Goal: Task Accomplishment & Management: Manage account settings

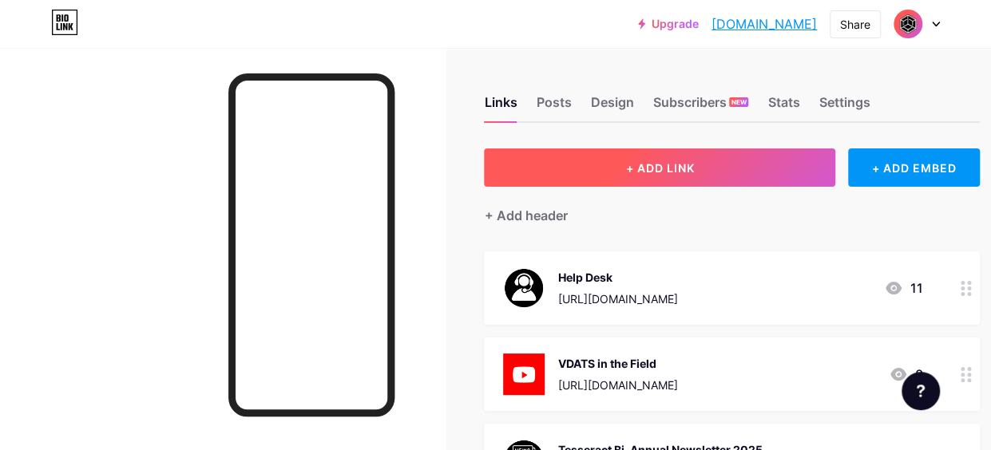
click at [643, 162] on span "+ ADD LINK" at bounding box center [659, 168] width 69 height 14
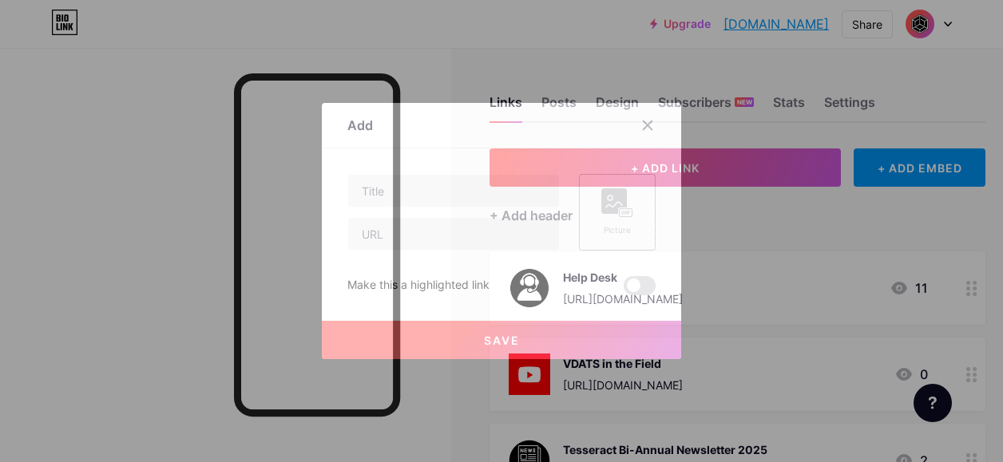
click at [619, 209] on rect at bounding box center [625, 213] width 13 height 8
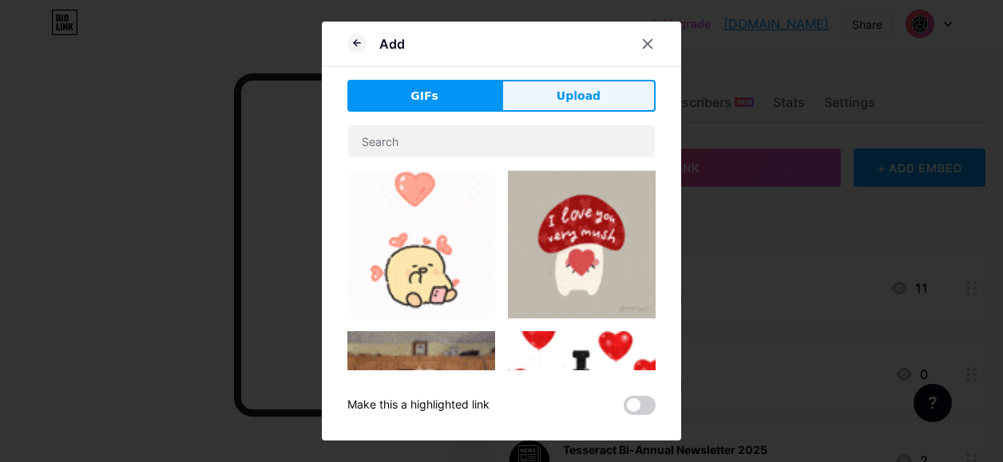
click at [573, 93] on span "Upload" at bounding box center [578, 96] width 44 height 17
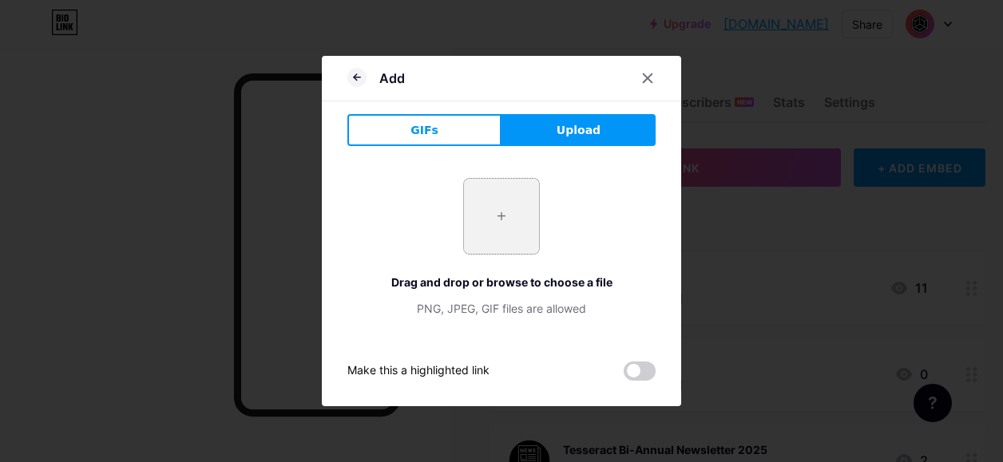
click at [495, 232] on input "file" at bounding box center [501, 216] width 75 height 75
type input "C:\fakepath\[DOMAIN_NAME] other tesseract logosicons.png"
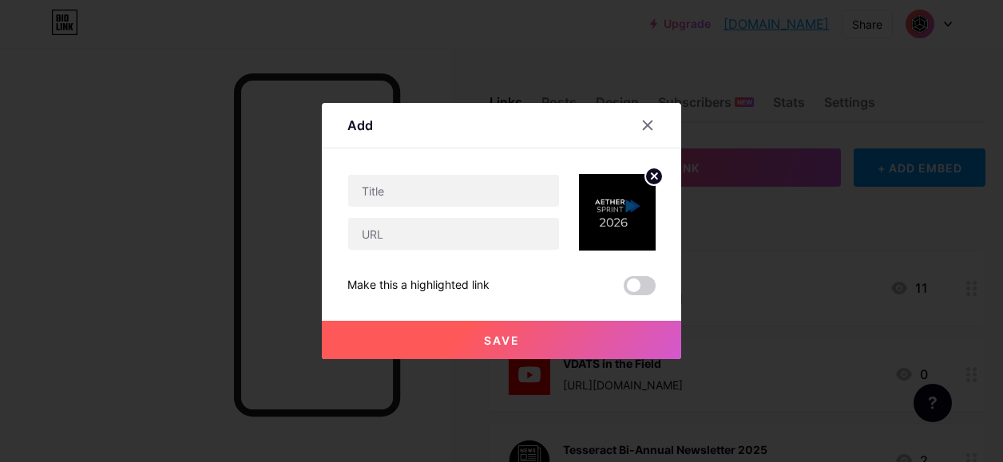
drag, startPoint x: 452, startPoint y: 122, endPoint x: 404, endPoint y: 120, distance: 48.0
click at [404, 120] on div "Add" at bounding box center [501, 130] width 359 height 38
click at [429, 199] on input "text" at bounding box center [453, 191] width 211 height 32
click at [647, 125] on icon at bounding box center [647, 125] width 13 height 13
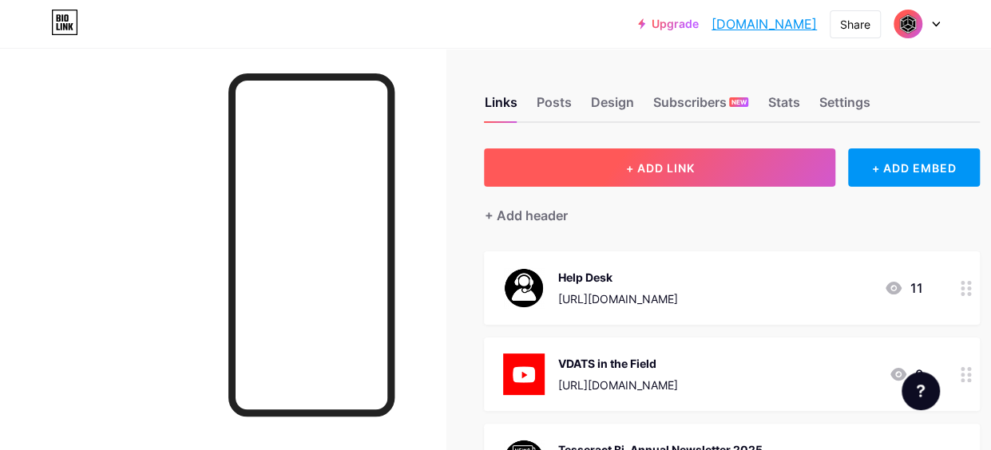
click at [658, 167] on span "+ ADD LINK" at bounding box center [659, 168] width 69 height 14
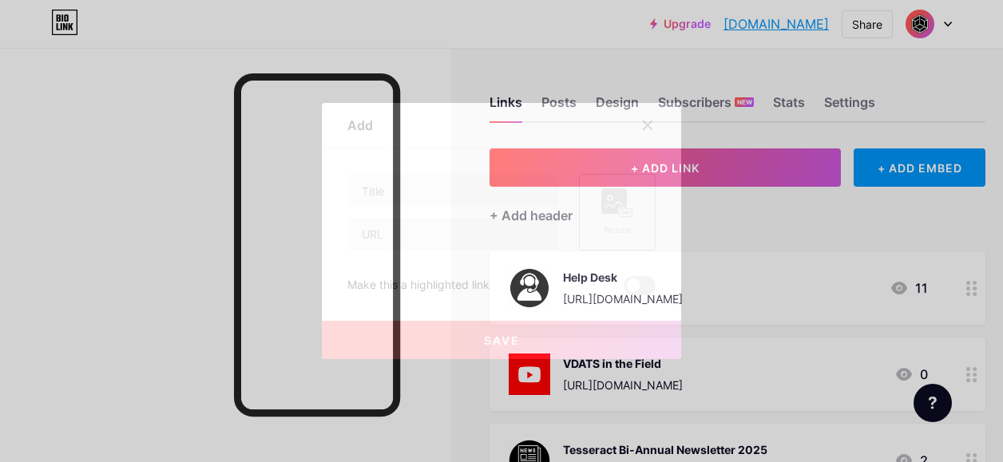
click at [603, 201] on rect at bounding box center [614, 201] width 26 height 26
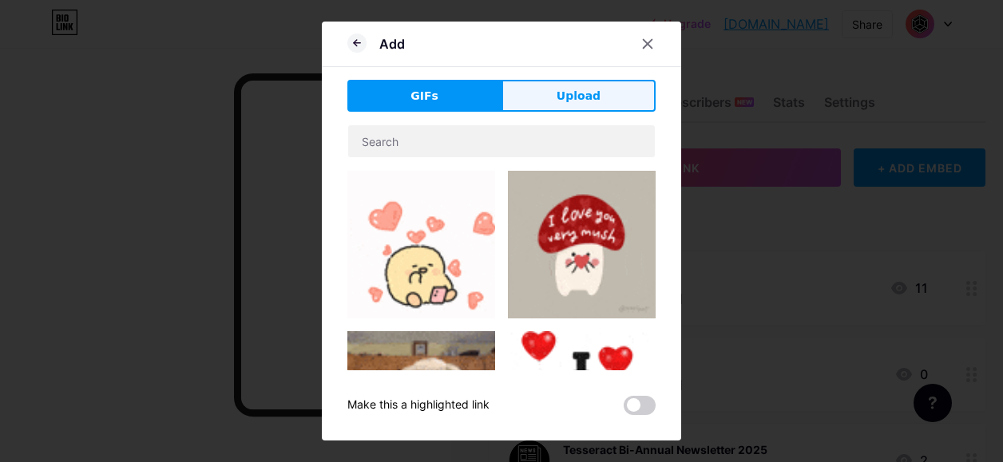
click at [565, 97] on span "Upload" at bounding box center [578, 96] width 44 height 17
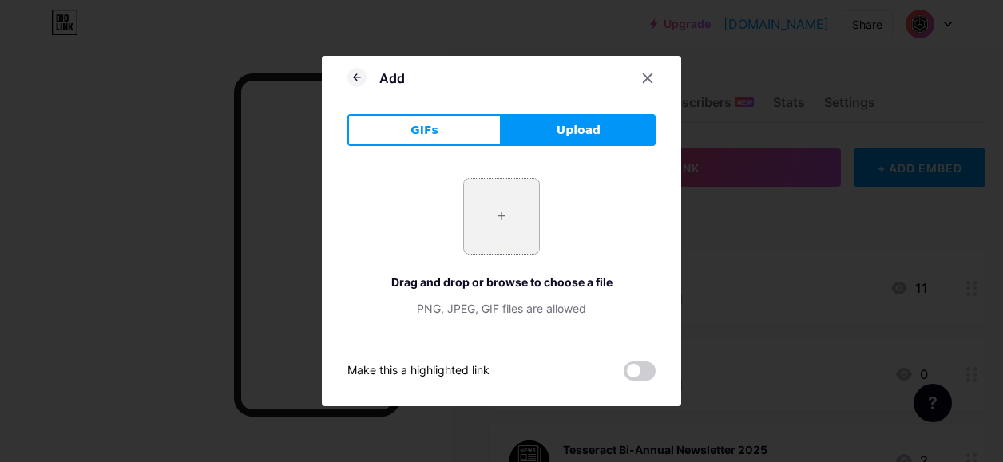
click at [490, 223] on input "file" at bounding box center [501, 216] width 75 height 75
type input "C:\fakepath\[DOMAIN_NAME] other tesseract logosicons.png"
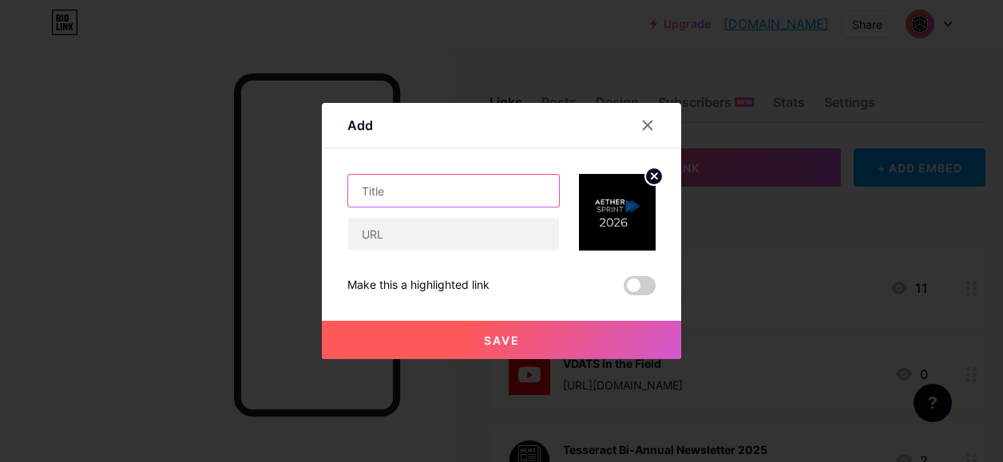
click at [407, 192] on input "text" at bounding box center [453, 191] width 211 height 32
type input "2026 Aether Sprint Submission"
click at [493, 335] on span "Save" at bounding box center [502, 341] width 36 height 14
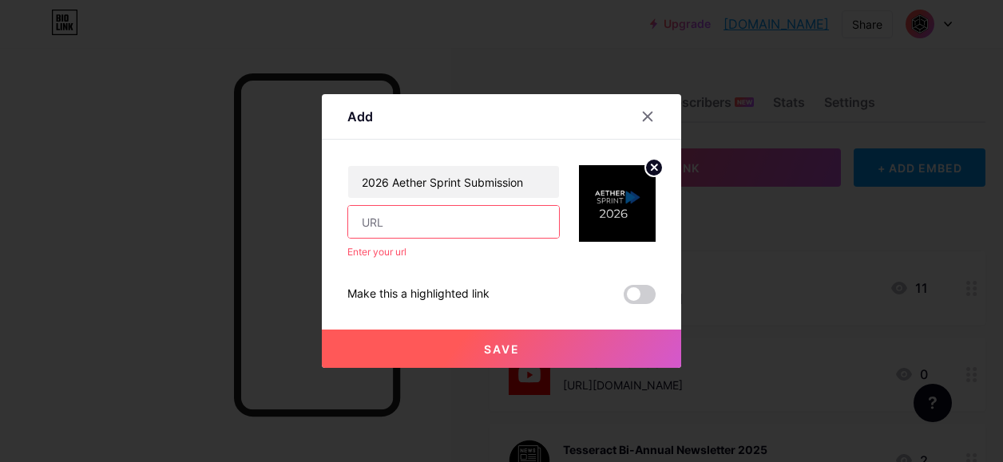
click at [390, 215] on input "text" at bounding box center [453, 222] width 211 height 32
click at [380, 224] on input "text" at bounding box center [453, 222] width 211 height 32
click at [378, 218] on input "text" at bounding box center [453, 222] width 211 height 32
paste input "[URL][DOMAIN_NAME]"
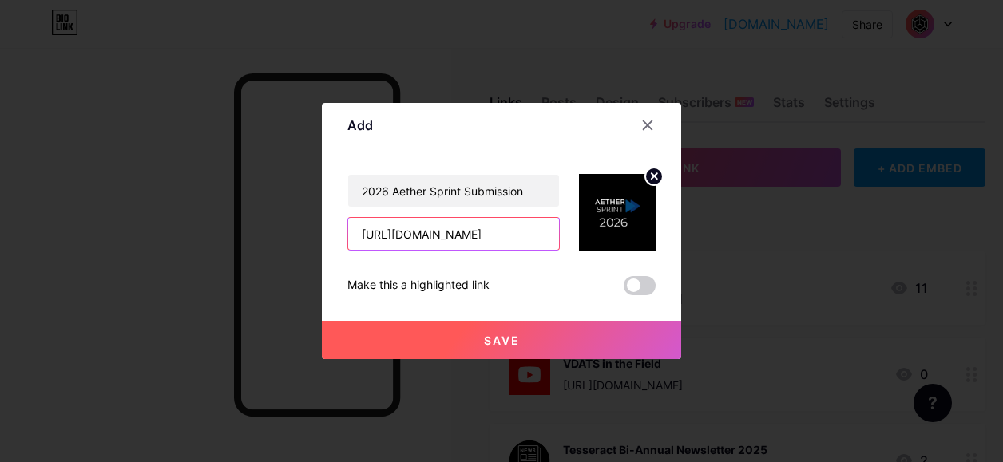
type input "[URL][DOMAIN_NAME]"
click at [538, 338] on button "Save" at bounding box center [501, 340] width 359 height 38
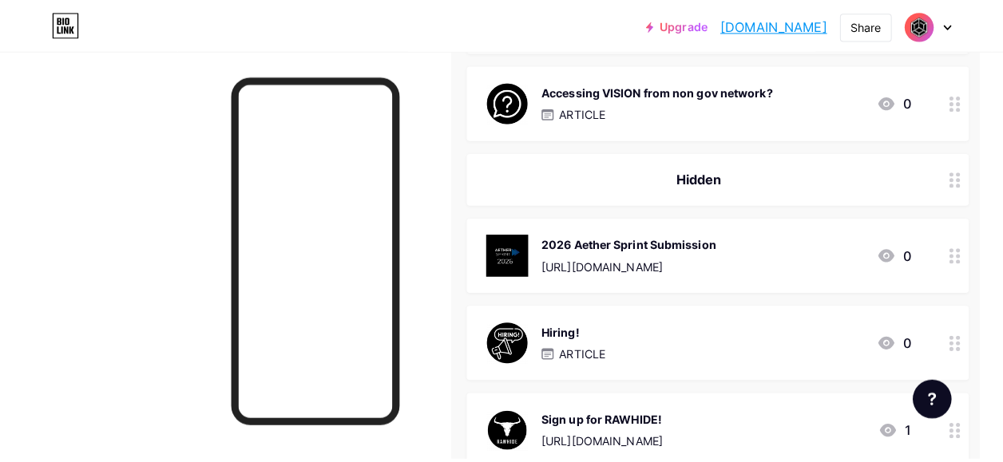
scroll to position [1756, 23]
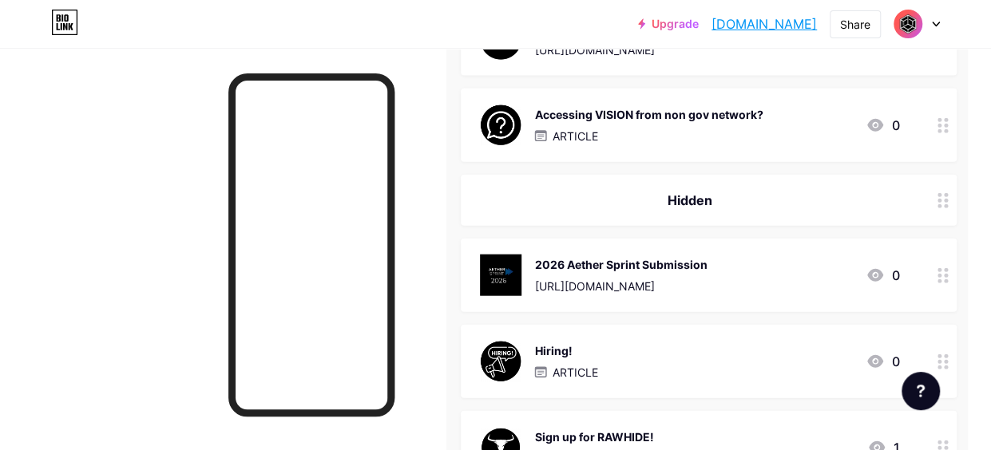
click at [956, 282] on div at bounding box center [942, 275] width 27 height 73
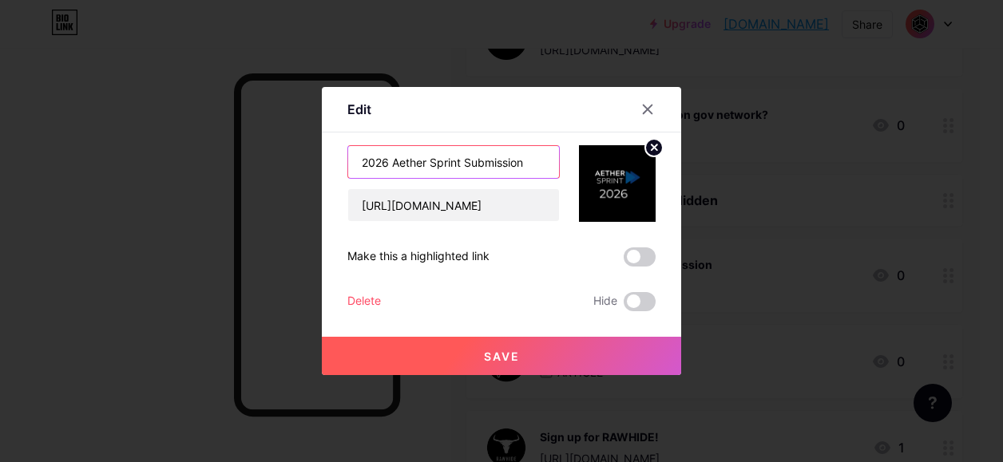
click at [528, 159] on input "2026 Aether Sprint Submission" at bounding box center [453, 162] width 211 height 32
type input "2026 Aether Sprint Submission Application Form"
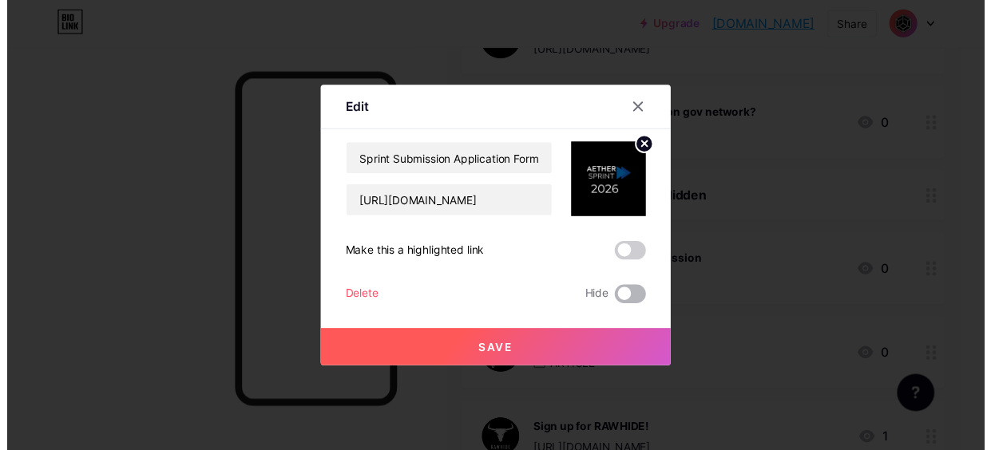
scroll to position [0, 0]
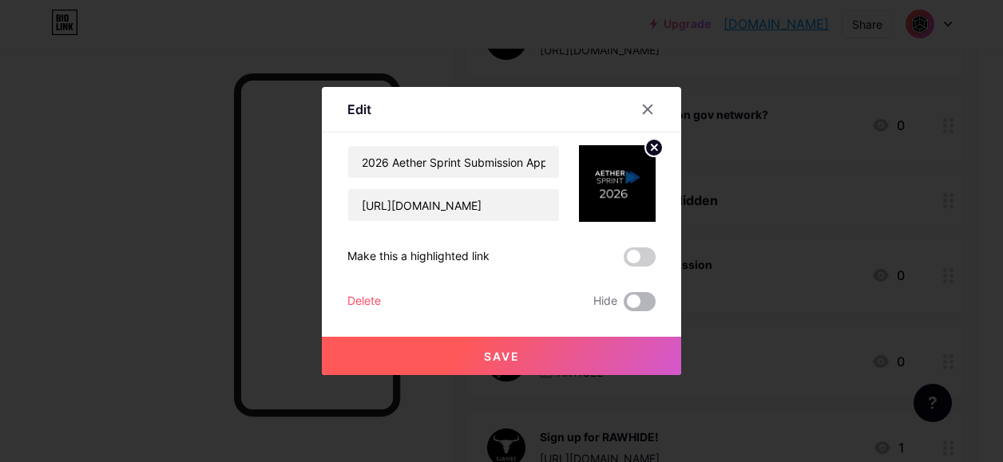
click at [628, 299] on span at bounding box center [639, 301] width 32 height 19
click at [623, 306] on input "checkbox" at bounding box center [623, 306] width 0 height 0
click at [639, 301] on span at bounding box center [639, 301] width 32 height 19
click at [623, 306] on input "checkbox" at bounding box center [623, 306] width 0 height 0
click at [501, 350] on span "Save" at bounding box center [502, 357] width 36 height 14
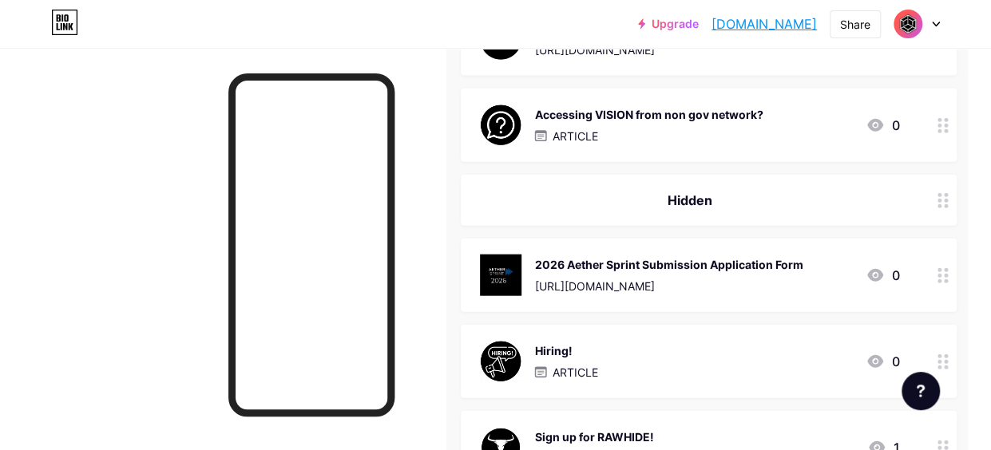
click at [445, 224] on div at bounding box center [222, 273] width 445 height 450
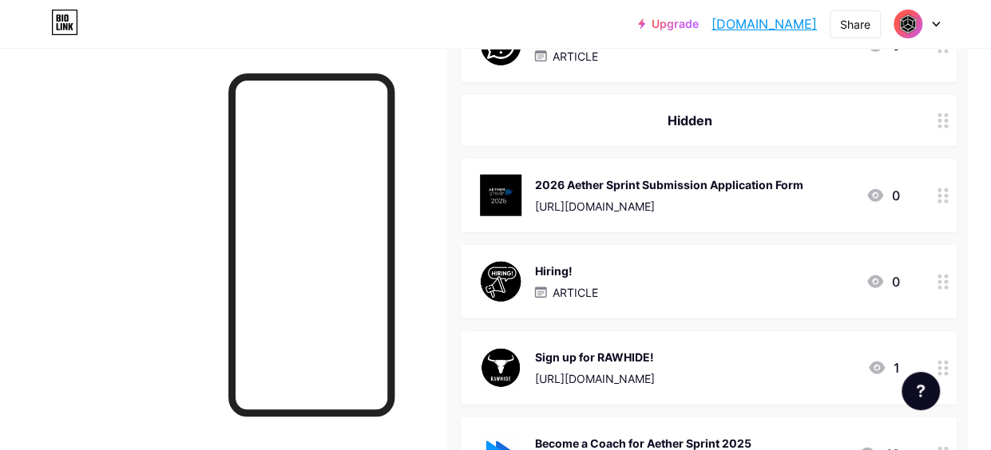
scroll to position [1756, 23]
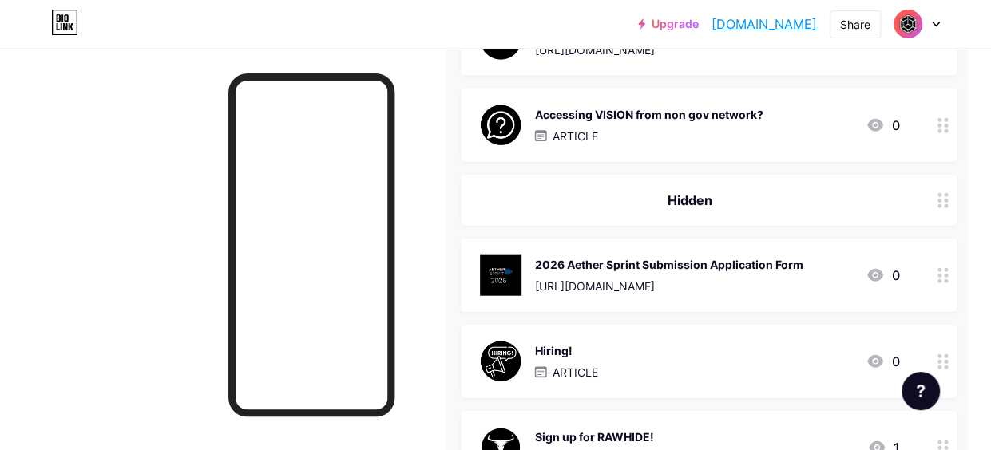
click at [948, 277] on icon at bounding box center [942, 275] width 11 height 15
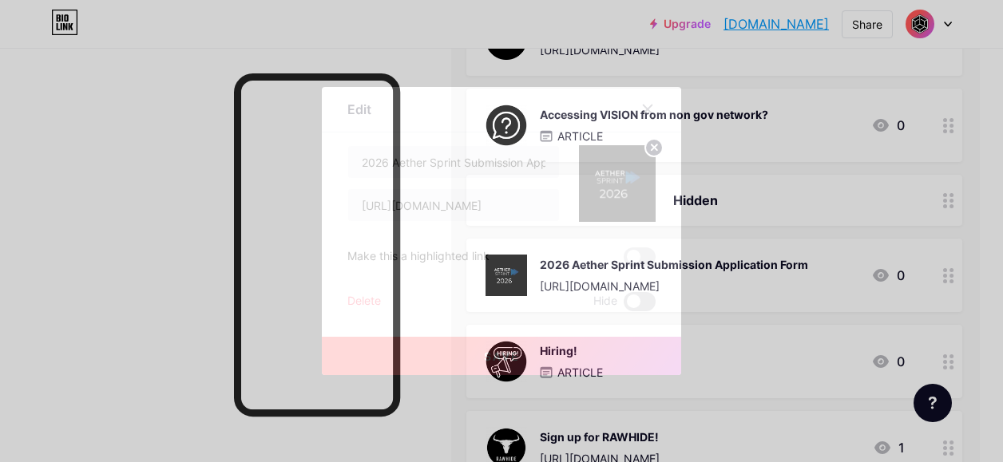
click at [623, 298] on span at bounding box center [639, 301] width 32 height 19
click at [623, 306] on input "checkbox" at bounding box center [623, 306] width 0 height 0
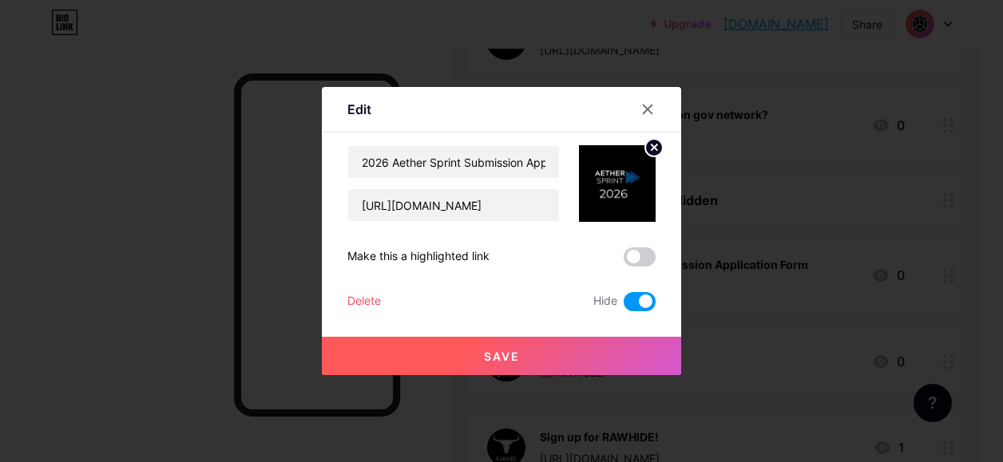
click at [597, 343] on button "Save" at bounding box center [501, 356] width 359 height 38
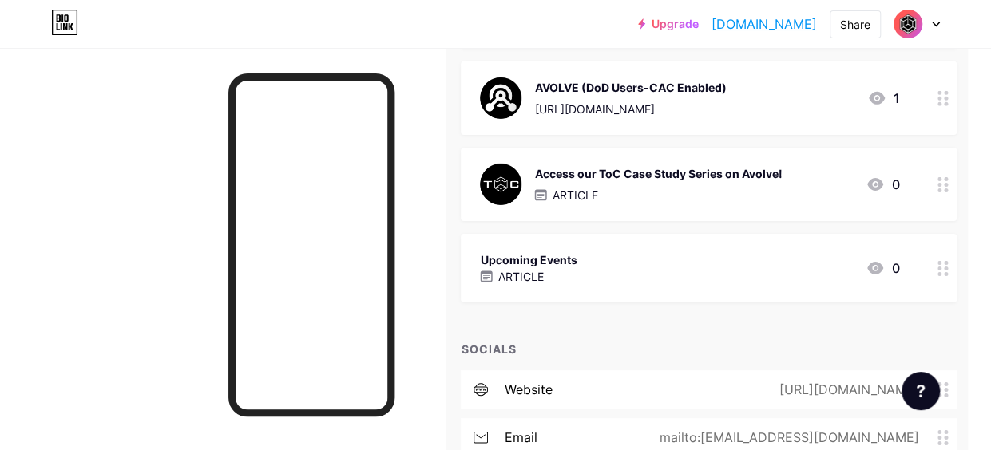
scroll to position [2714, 23]
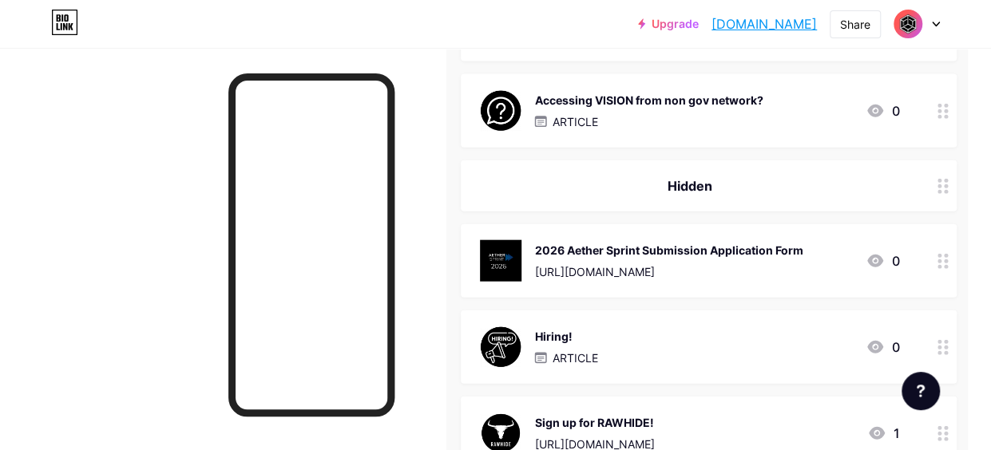
scroll to position [1746, 23]
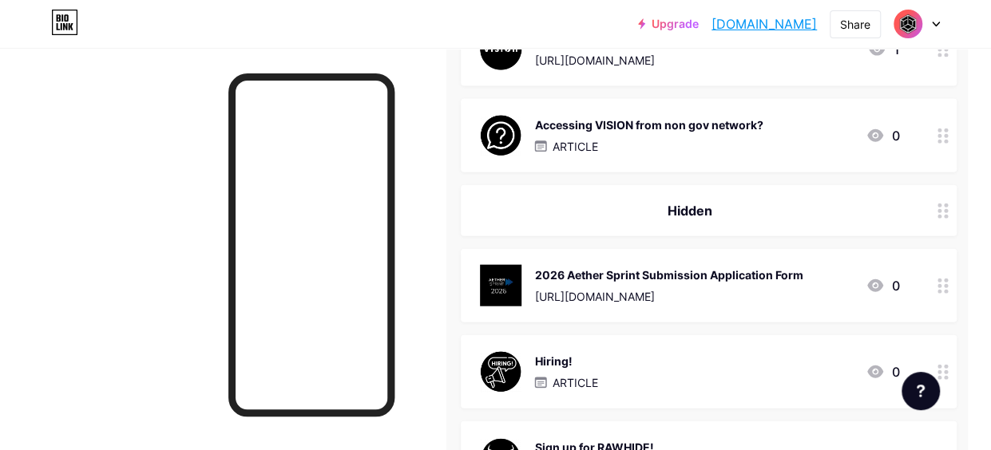
click at [948, 291] on circle at bounding box center [946, 292] width 4 height 4
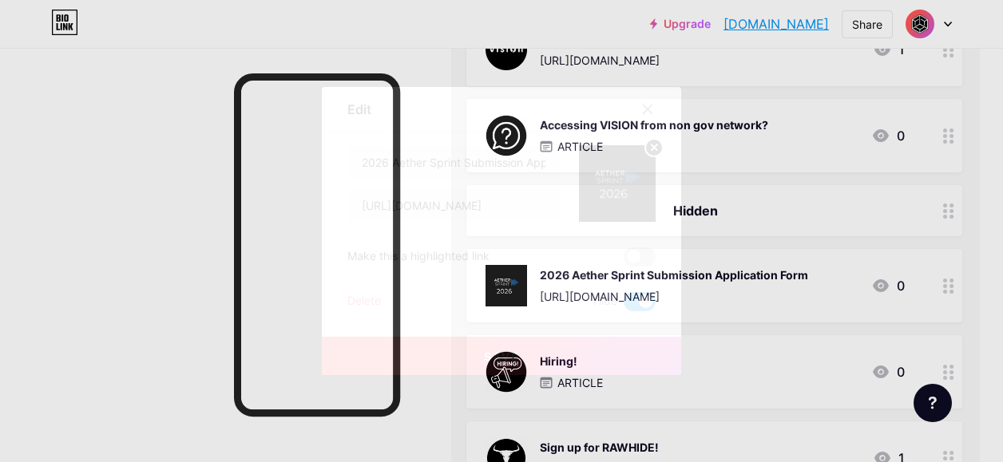
click at [608, 171] on img at bounding box center [617, 183] width 77 height 77
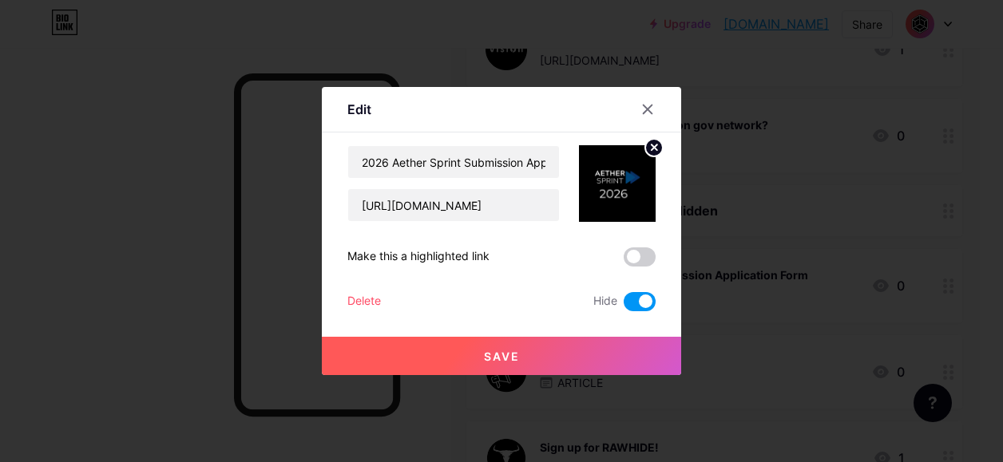
click at [756, 172] on div at bounding box center [501, 231] width 1003 height 462
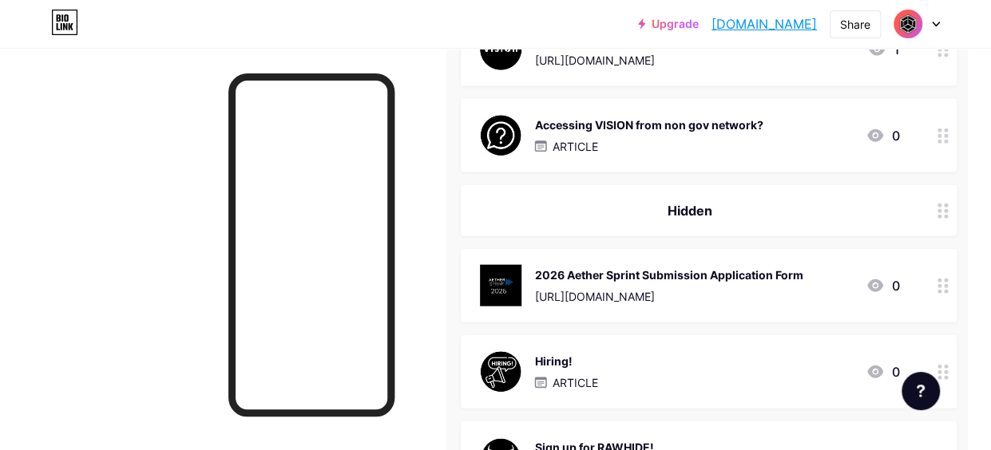
click at [743, 288] on div "[URL][DOMAIN_NAME]" at bounding box center [668, 296] width 268 height 17
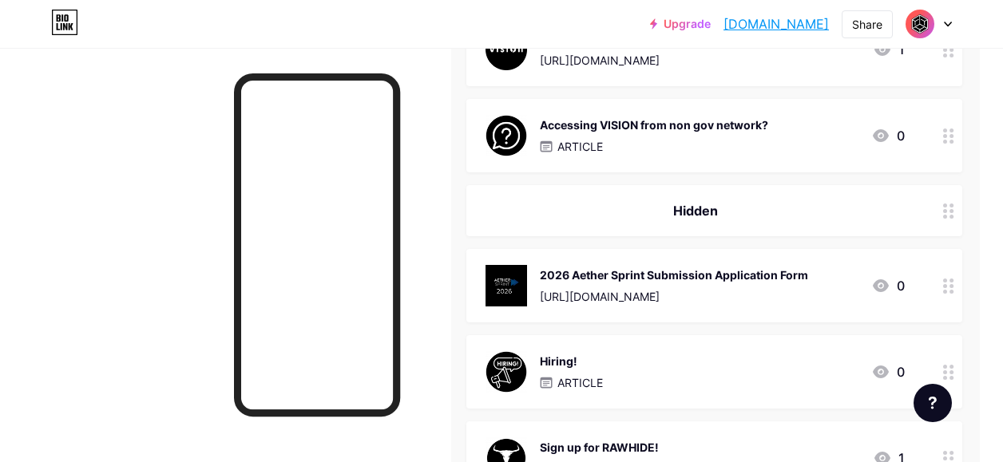
click at [624, 170] on img at bounding box center [617, 183] width 77 height 77
click at [651, 149] on circle at bounding box center [654, 148] width 18 height 18
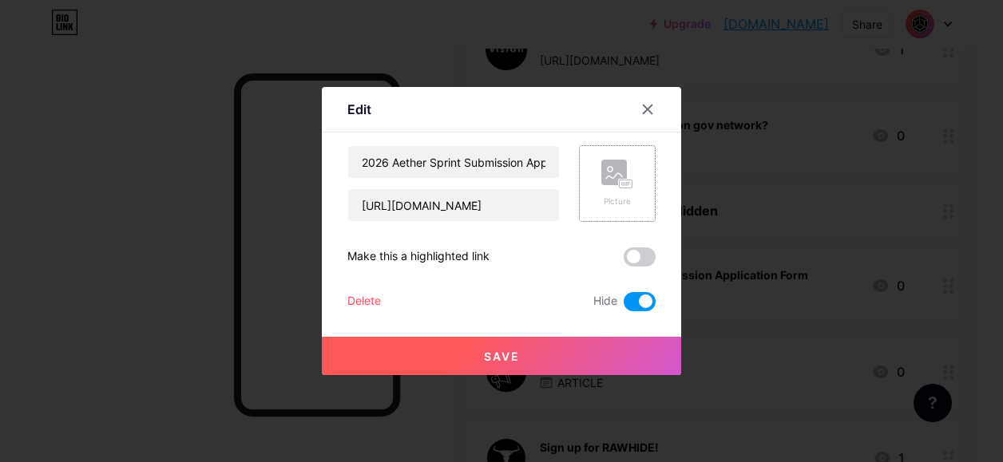
click at [607, 175] on rect at bounding box center [614, 173] width 26 height 26
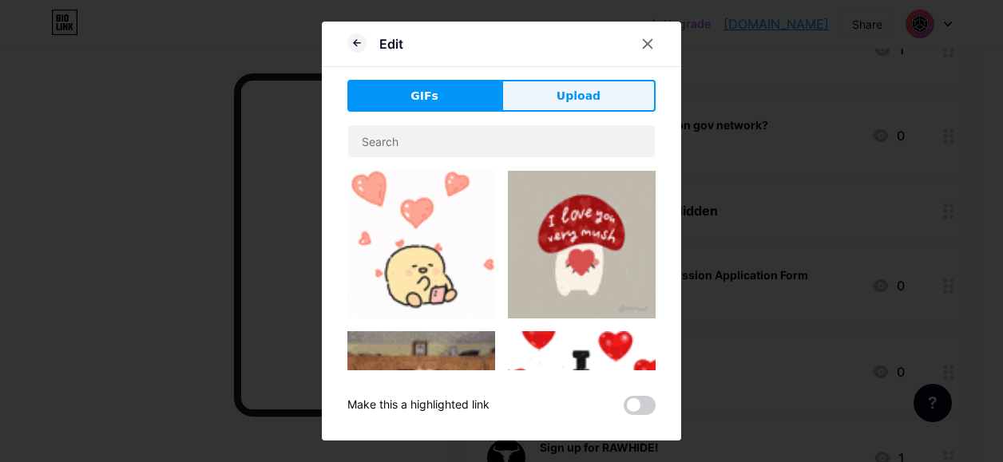
click at [584, 93] on span "Upload" at bounding box center [578, 96] width 44 height 17
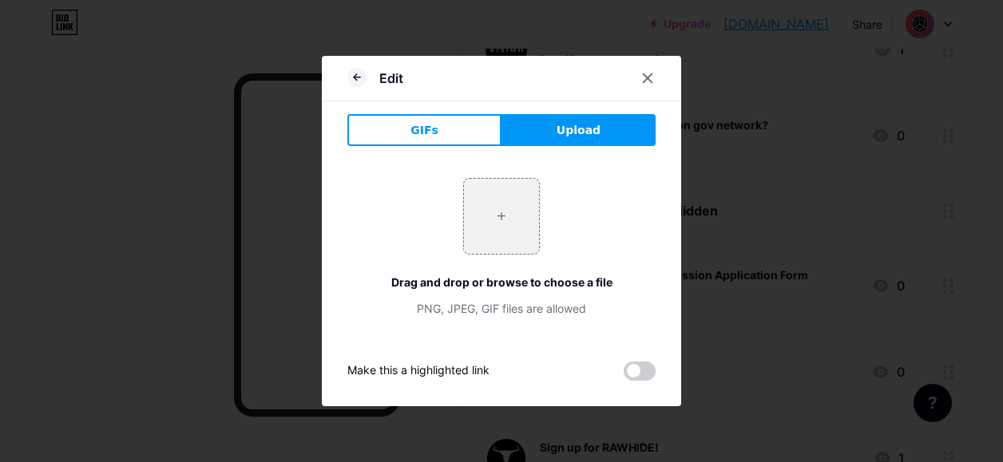
click at [439, 196] on div "+ Drag and drop or browse to choose a file PNG, JPEG, GIF files are allowed" at bounding box center [501, 247] width 308 height 139
click at [490, 226] on input "file" at bounding box center [501, 216] width 75 height 75
type input "C:\fakepath\[DOMAIN_NAME] other tesseract logosicons (1).png"
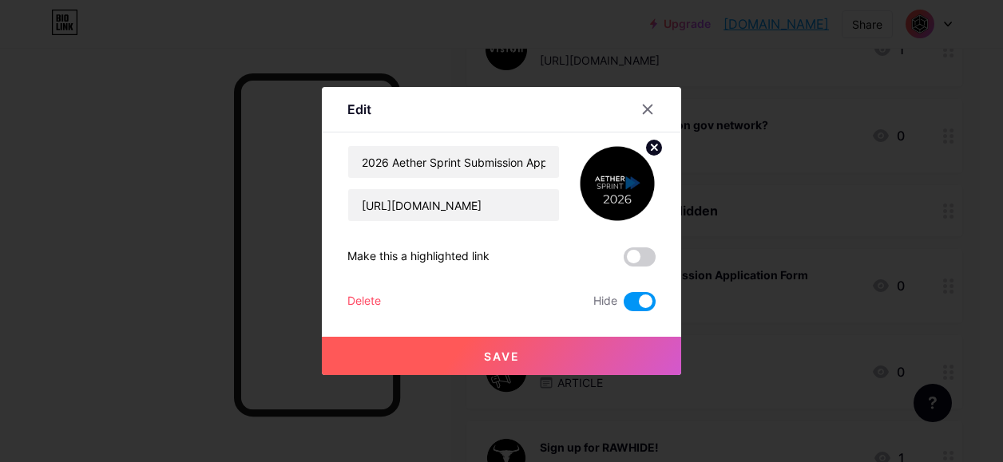
click at [533, 353] on button "Save" at bounding box center [501, 356] width 359 height 38
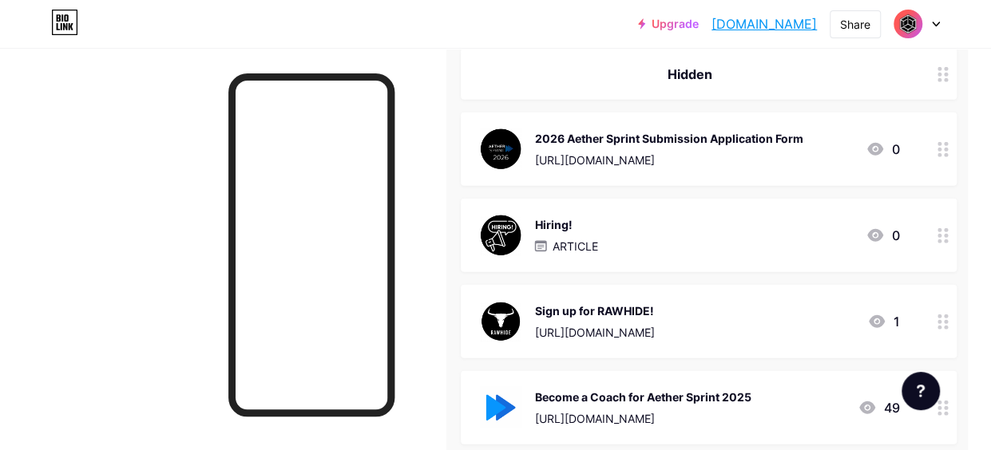
scroll to position [1905, 23]
